Goal: Navigation & Orientation: Find specific page/section

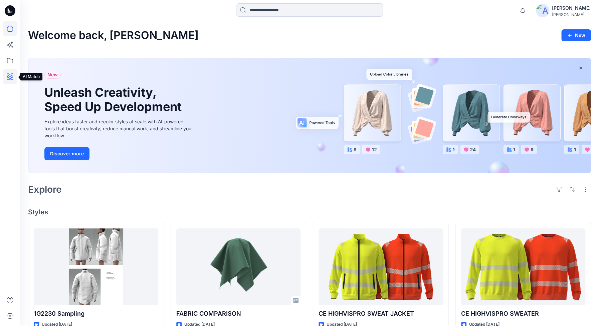
click at [7, 79] on icon at bounding box center [10, 76] width 15 height 15
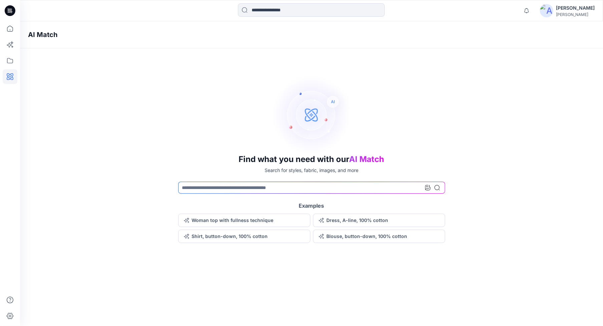
click at [8, 10] on icon at bounding box center [9, 10] width 2 height 0
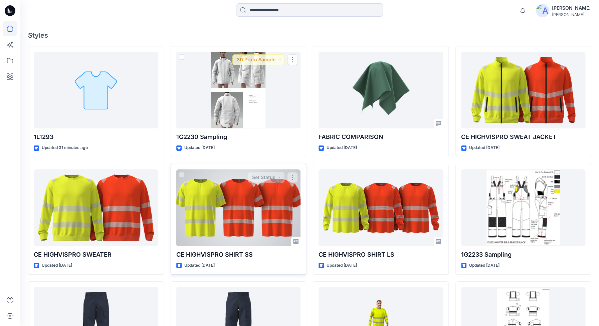
scroll to position [182, 0]
